Goal: Task Accomplishment & Management: Use online tool/utility

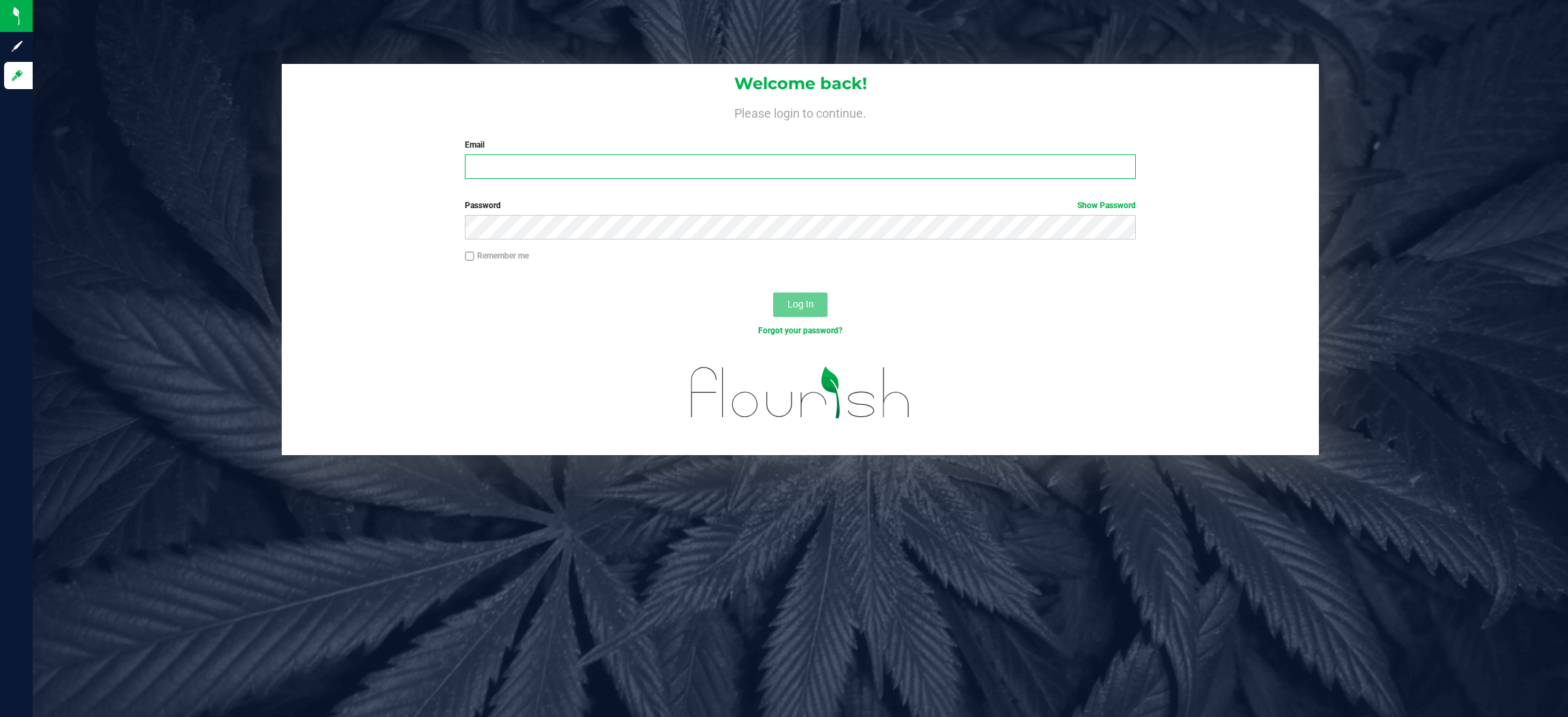
click at [712, 171] on input "Email" at bounding box center [800, 166] width 671 height 24
type input "cgarmany@liveparallel.com"
click at [799, 296] on button "Log In" at bounding box center [800, 305] width 54 height 24
click at [773, 293] on button "Log In" at bounding box center [800, 305] width 54 height 24
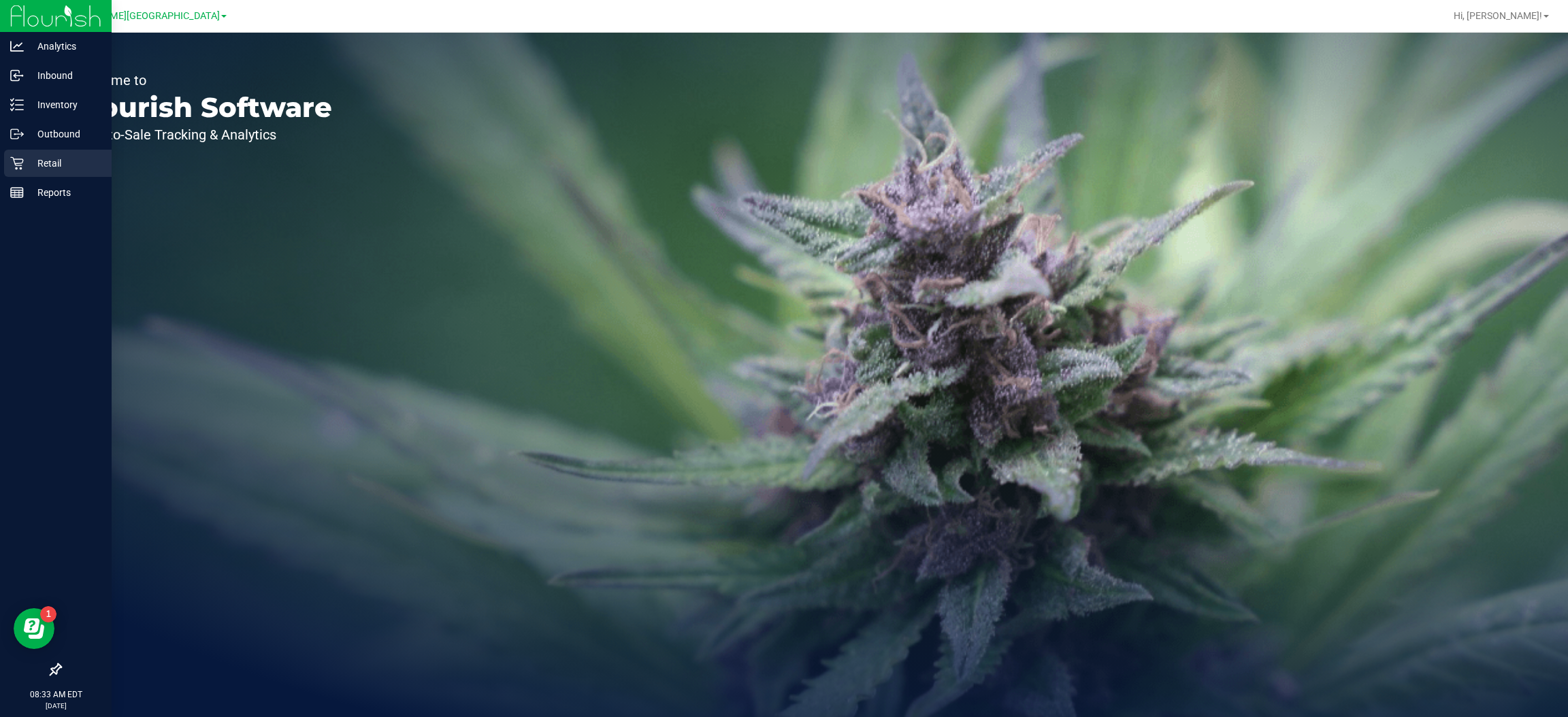
click at [37, 153] on div "Retail" at bounding box center [58, 163] width 108 height 27
click at [48, 157] on p "Retail" at bounding box center [64, 163] width 82 height 16
click at [18, 162] on icon at bounding box center [16, 163] width 14 height 14
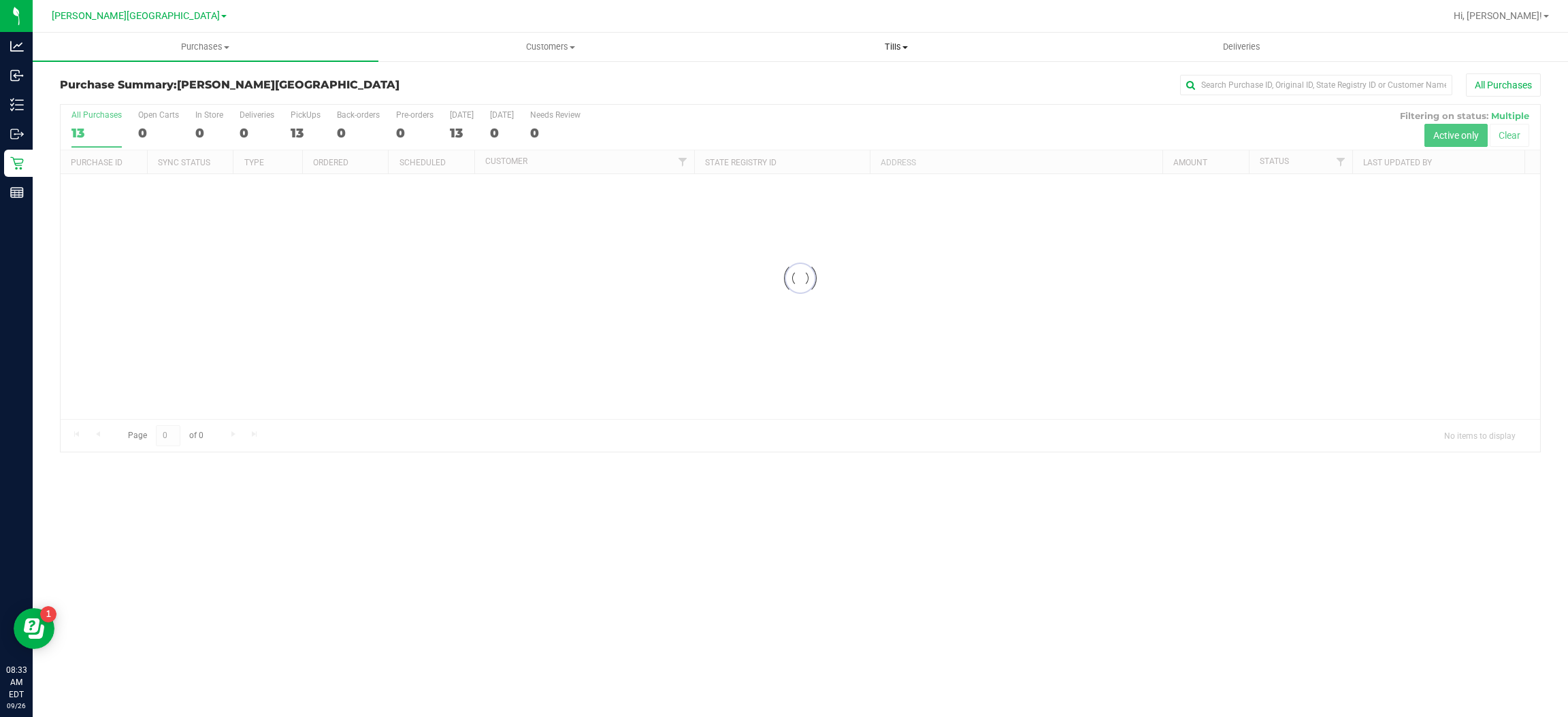
click at [891, 40] on uib-tab-heading "Tills Manage tills Reconcile e-payments" at bounding box center [896, 47] width 344 height 27
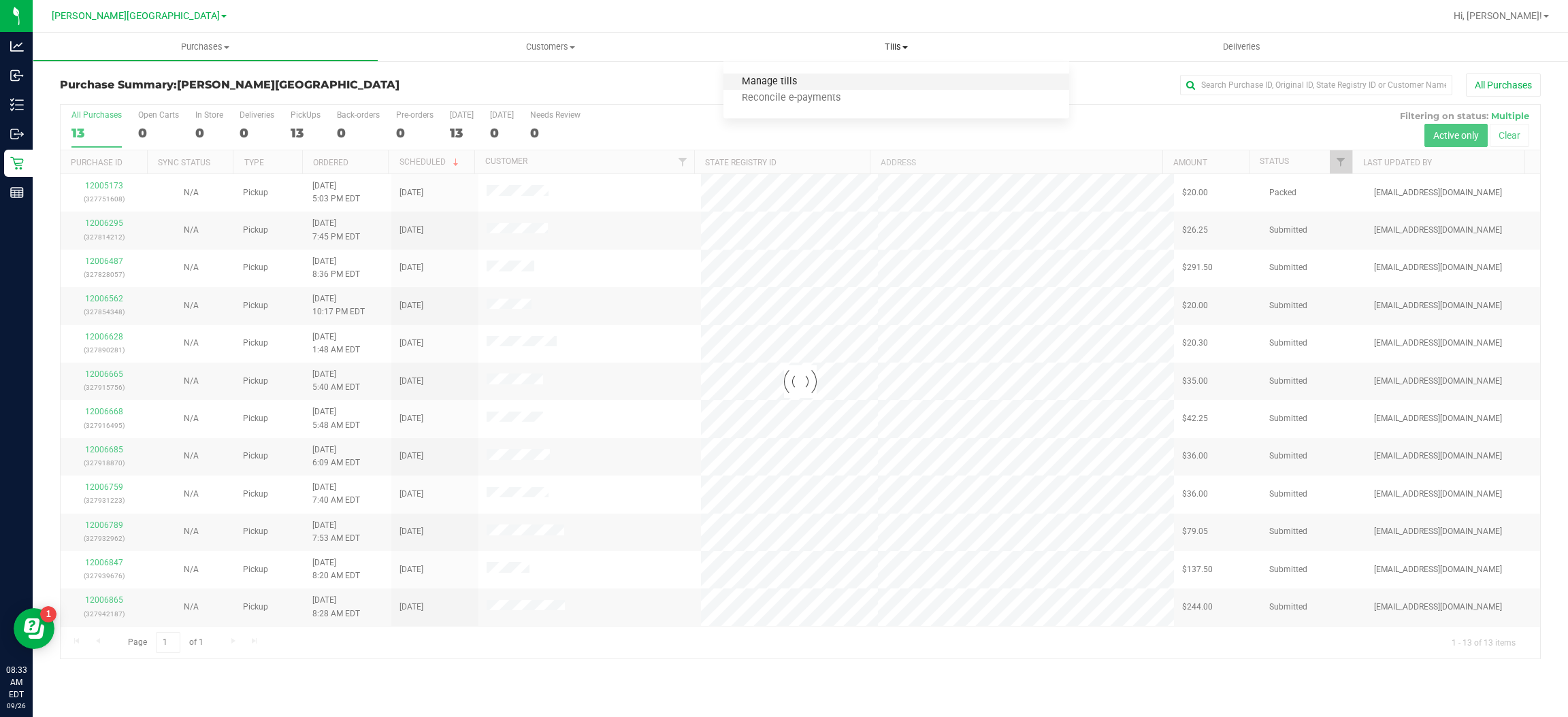
click at [796, 81] on span "Manage tills" at bounding box center [769, 82] width 92 height 12
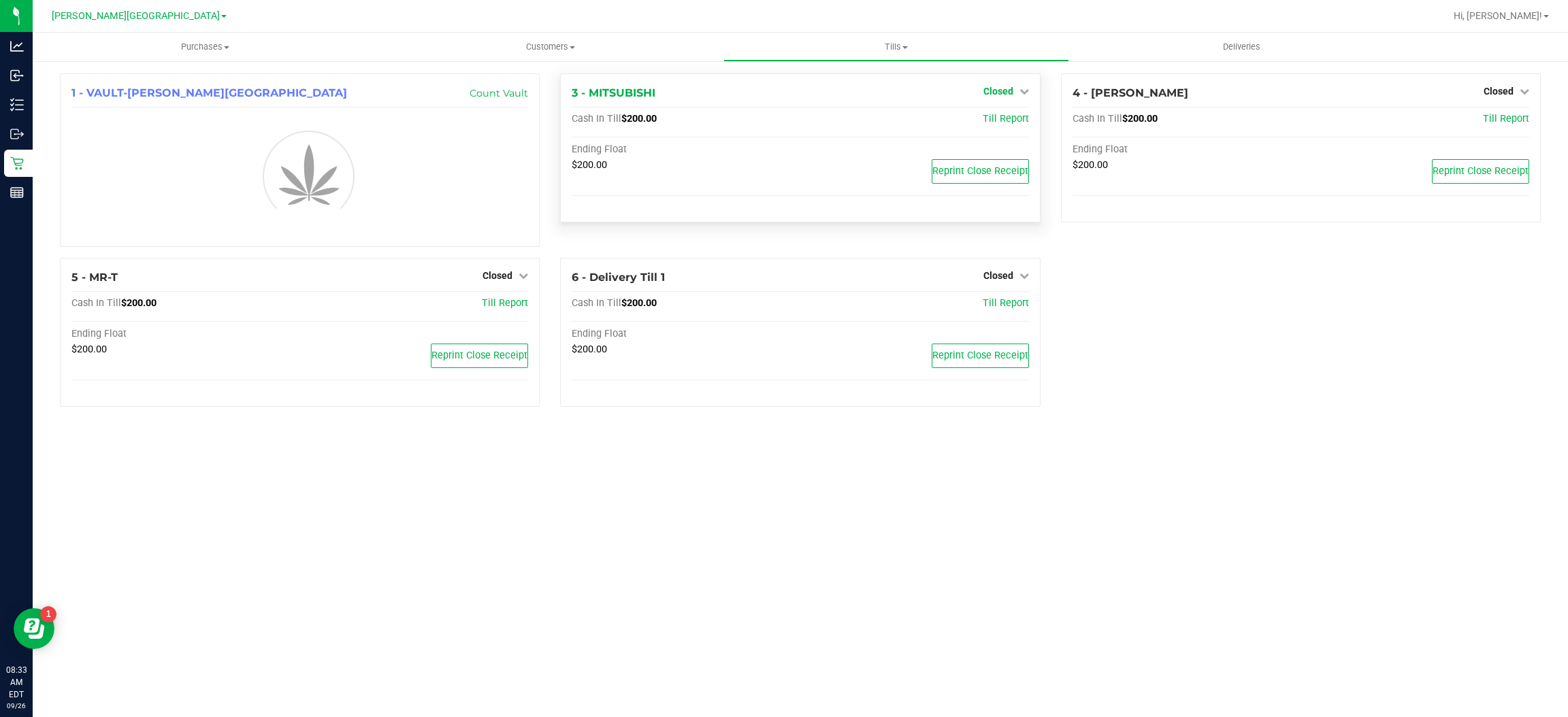
click at [1021, 92] on icon at bounding box center [1023, 91] width 10 height 10
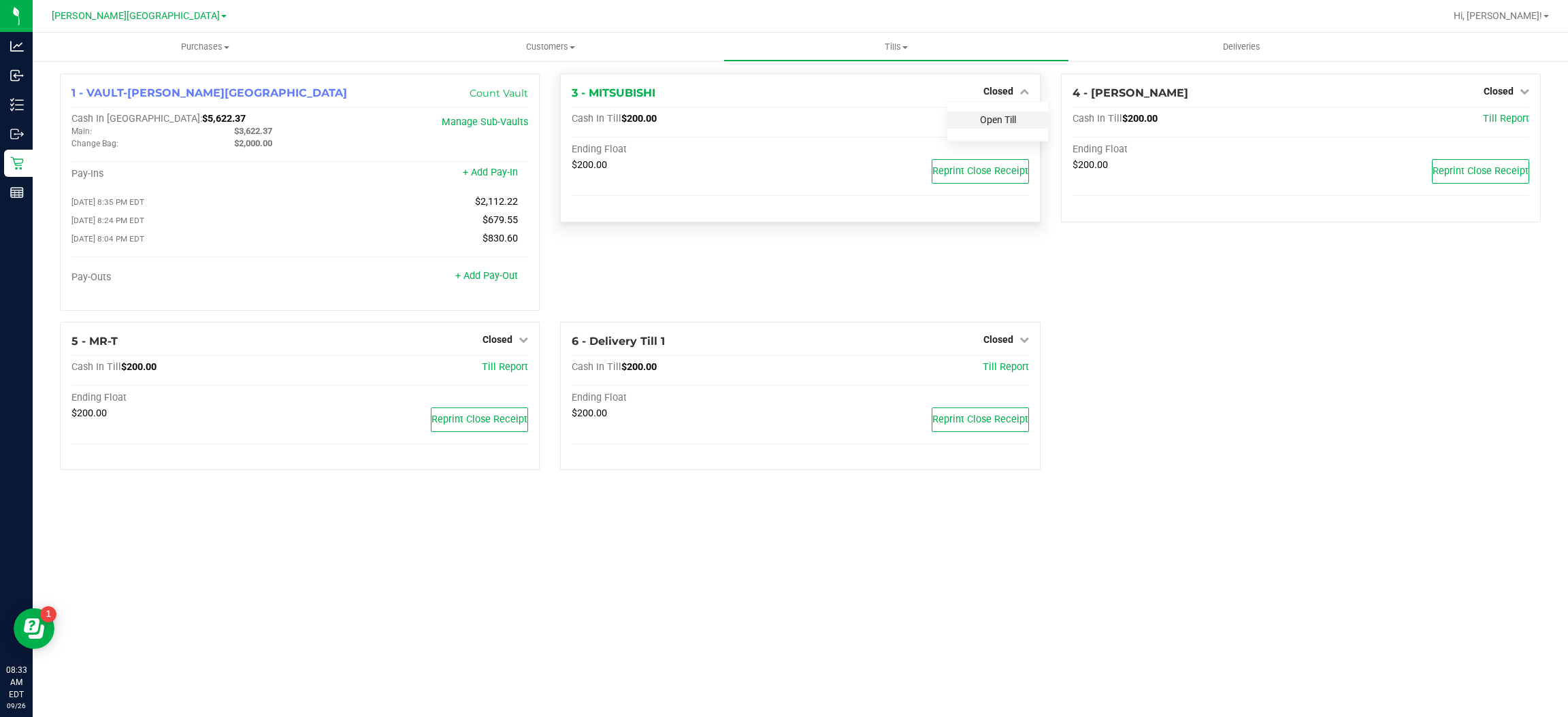
click at [1002, 121] on link "Open Till" at bounding box center [998, 120] width 36 height 11
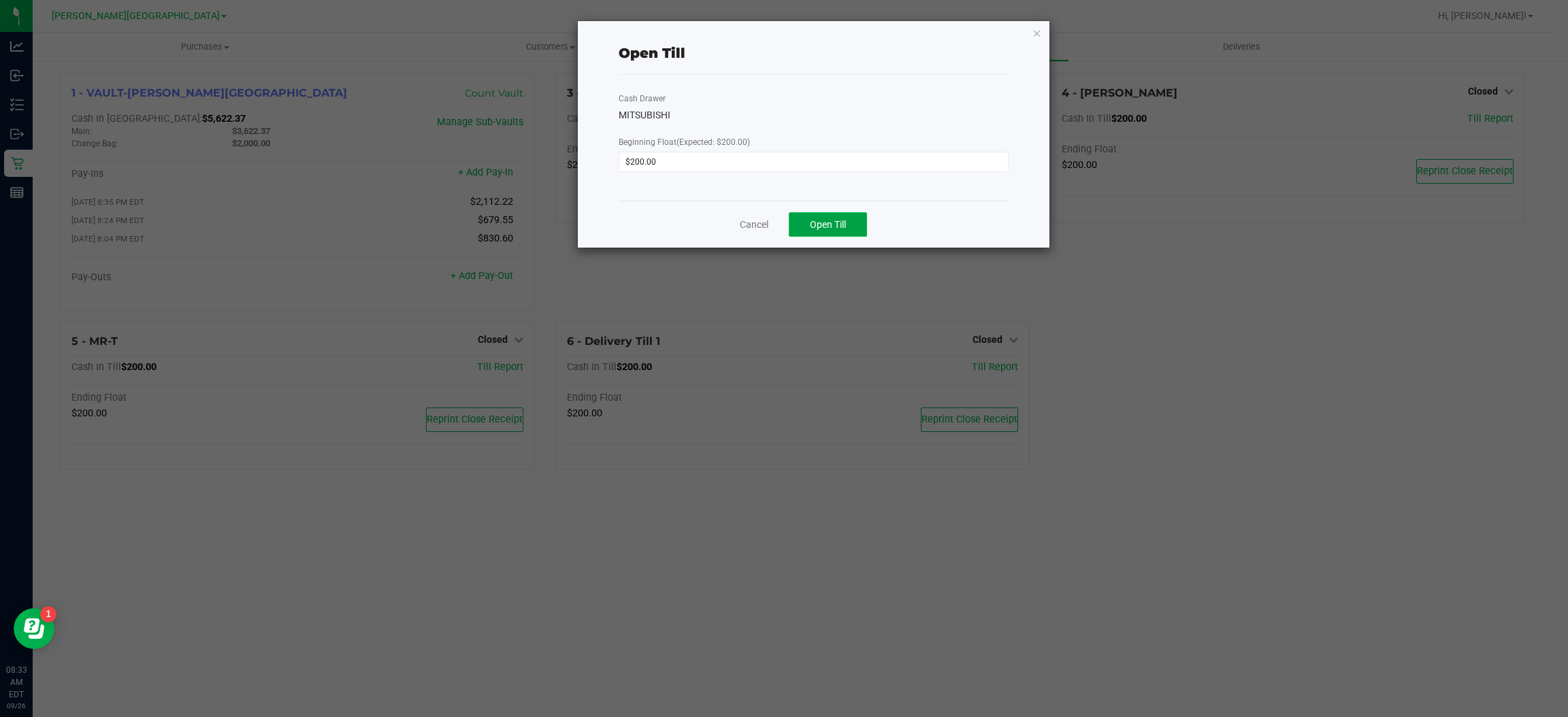
click at [822, 220] on span "Open Till" at bounding box center [828, 225] width 36 height 11
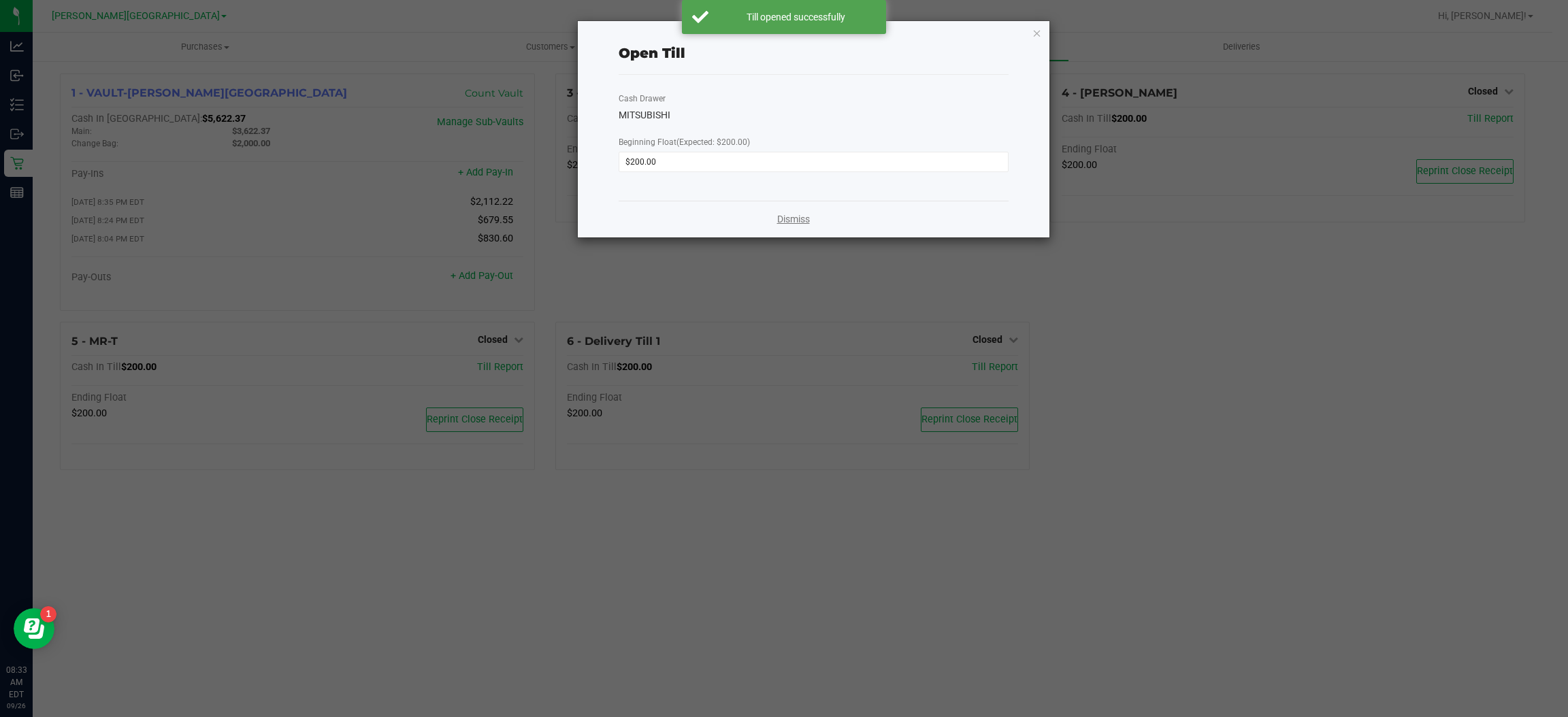
click at [796, 216] on link "Dismiss" at bounding box center [793, 219] width 33 height 15
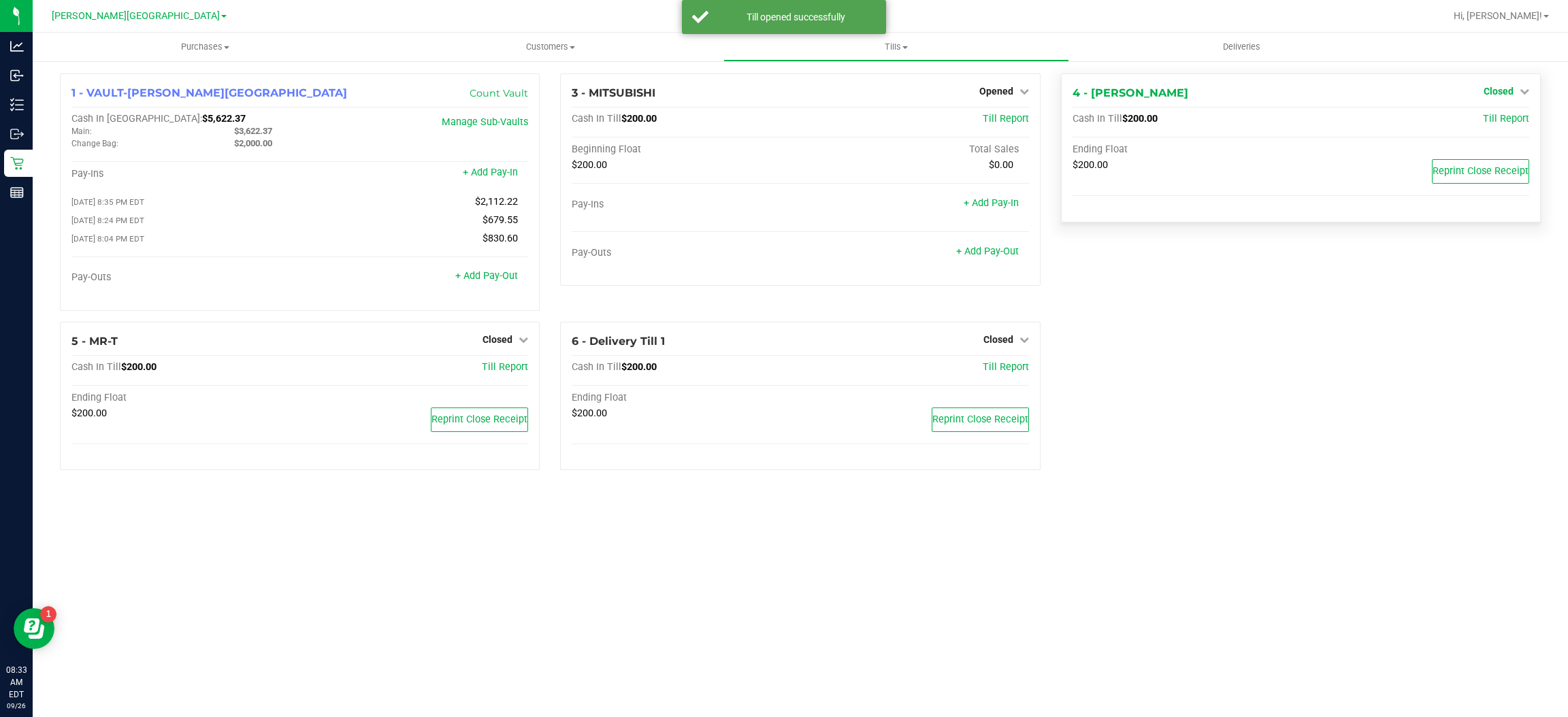
click at [1508, 92] on span "Closed" at bounding box center [1497, 92] width 30 height 11
click at [1493, 121] on link "Open Till" at bounding box center [1498, 120] width 36 height 11
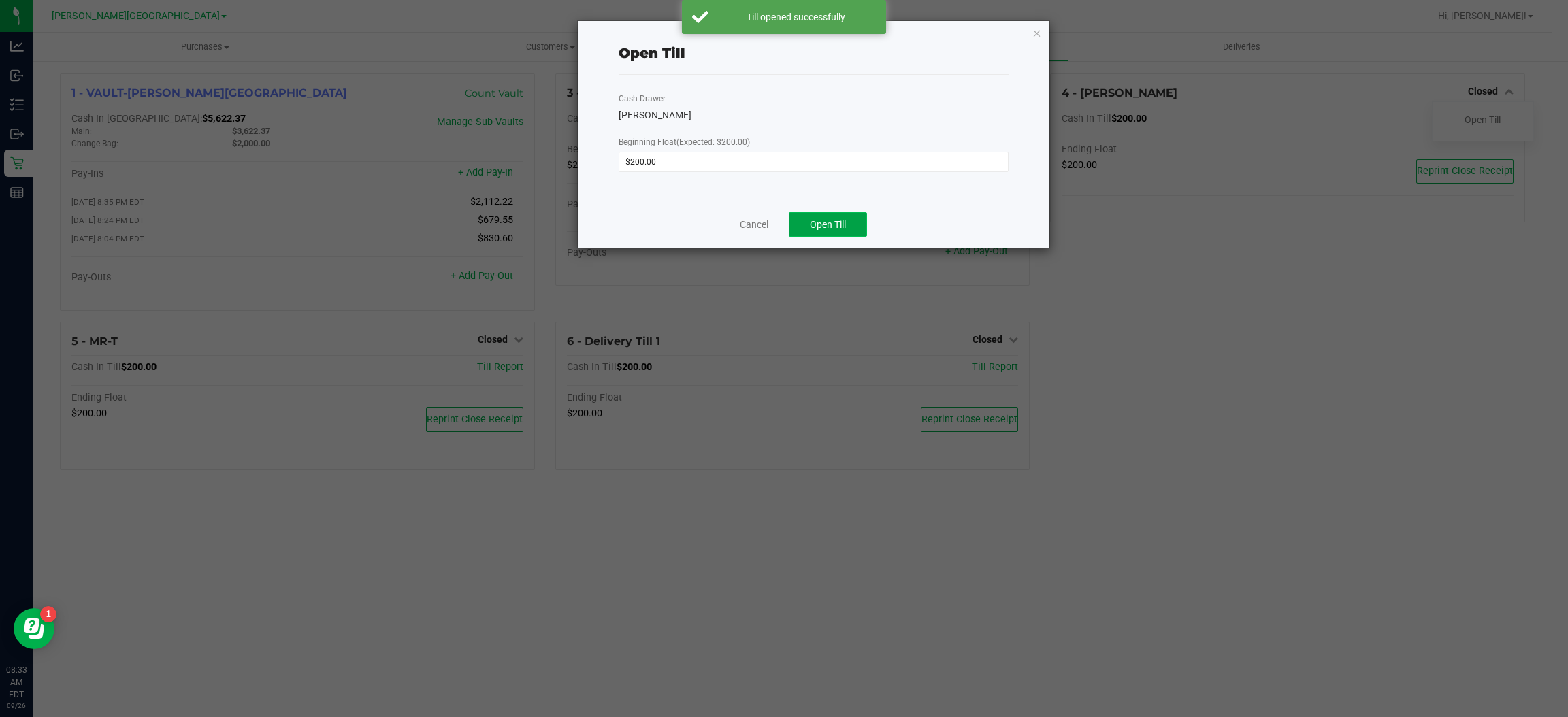
click at [842, 224] on span "Open Till" at bounding box center [828, 225] width 36 height 11
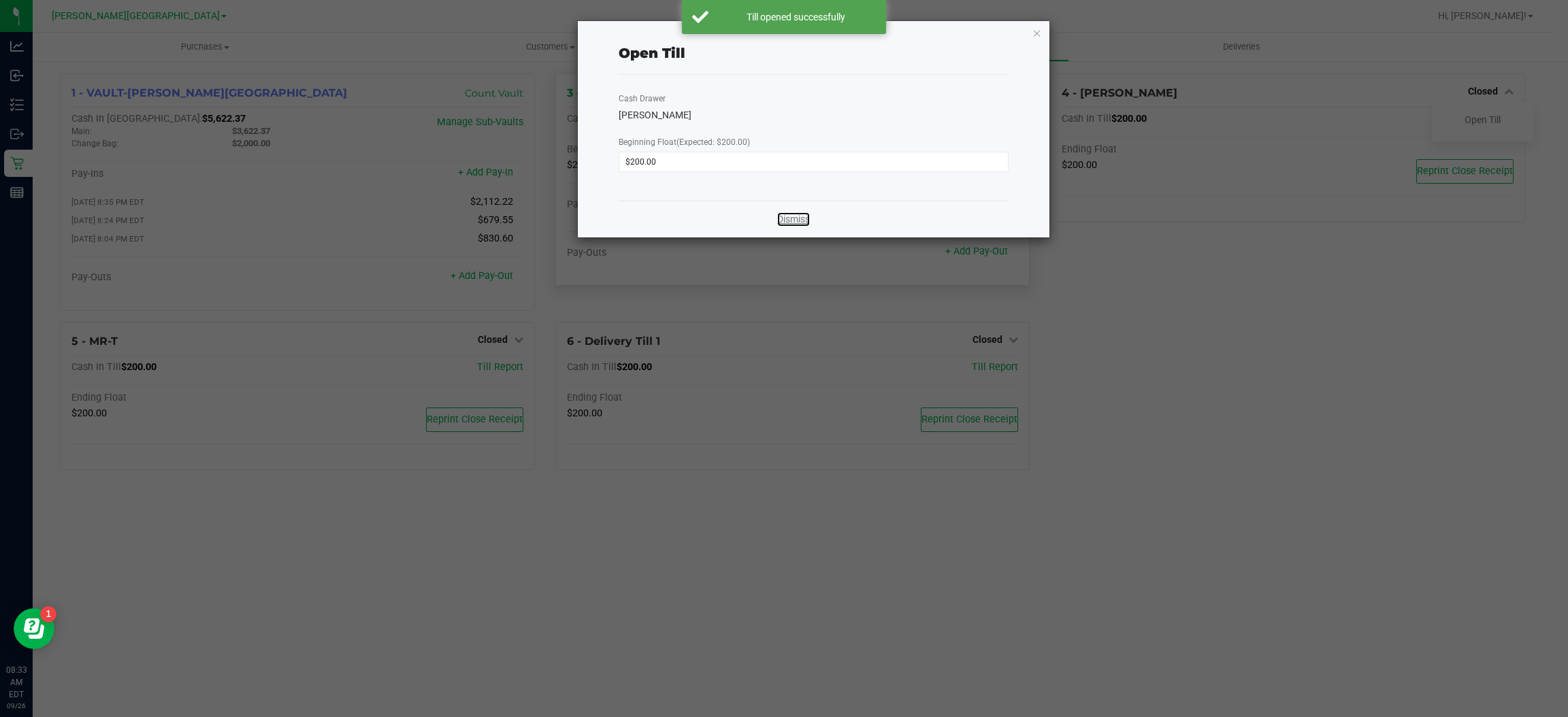
click at [799, 214] on link "Dismiss" at bounding box center [793, 219] width 33 height 15
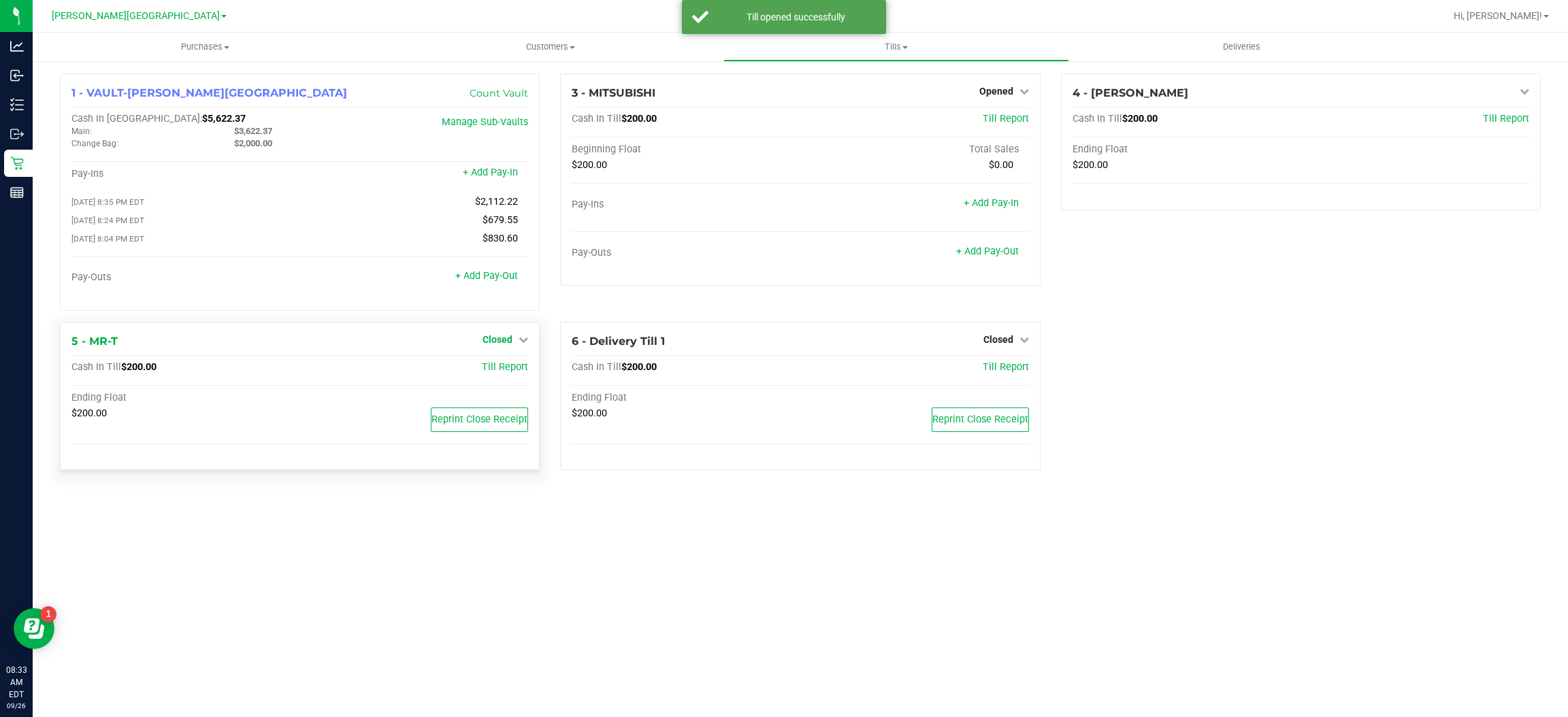
click at [507, 343] on span "Closed" at bounding box center [497, 340] width 30 height 11
click at [479, 364] on link "Open Till" at bounding box center [497, 367] width 36 height 11
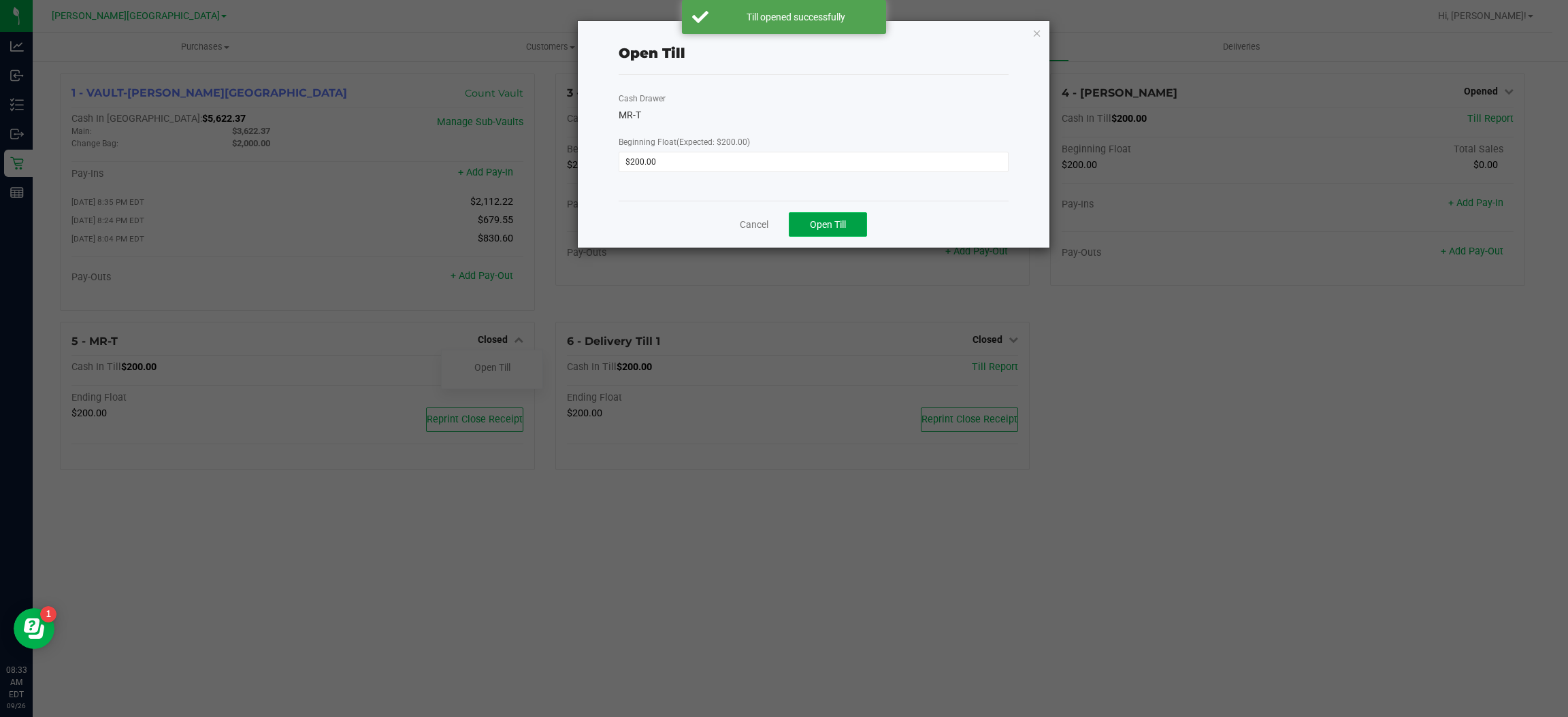
click at [801, 215] on button "Open Till" at bounding box center [828, 224] width 78 height 24
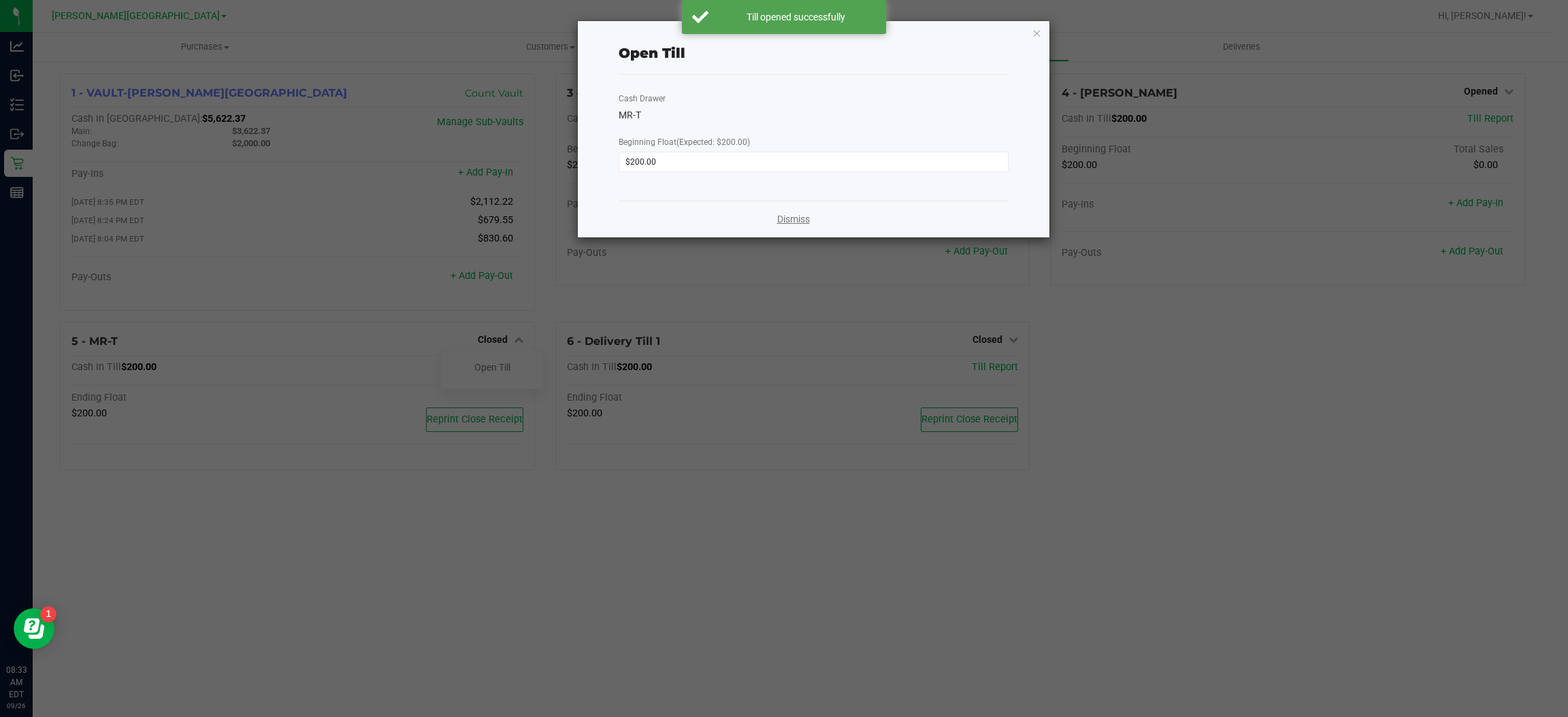
click at [802, 218] on link "Dismiss" at bounding box center [793, 219] width 33 height 15
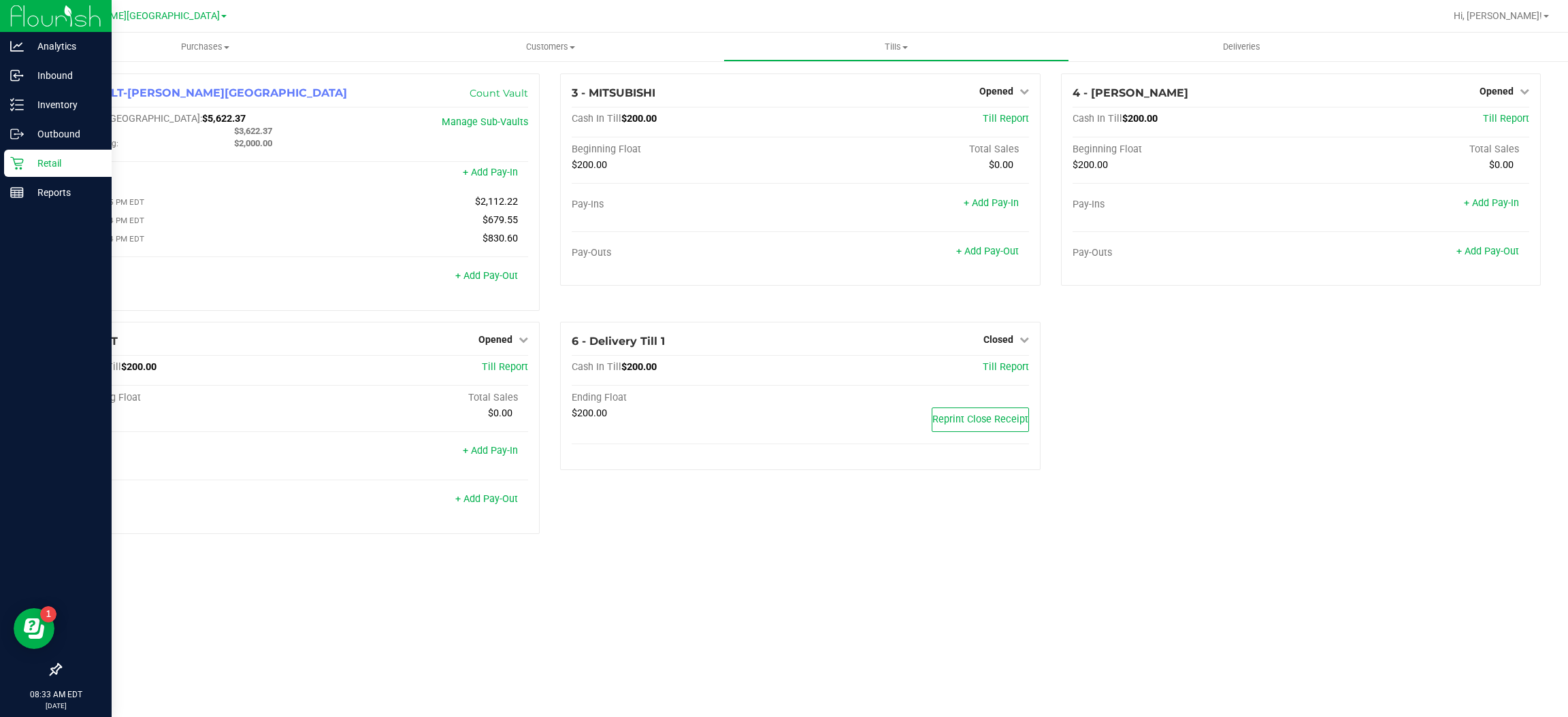
click at [48, 165] on p "Retail" at bounding box center [64, 163] width 82 height 16
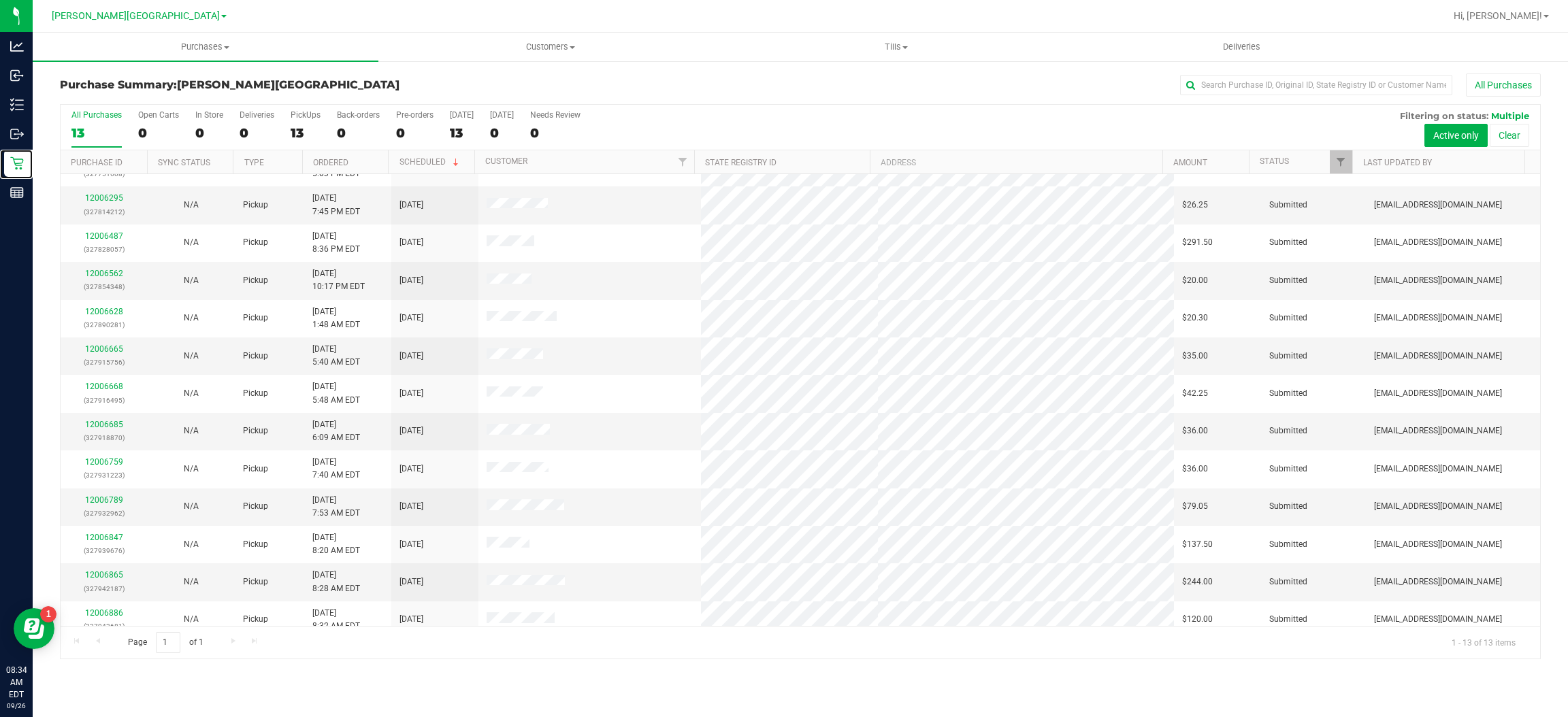
scroll to position [38, 0]
